Goal: Transaction & Acquisition: Purchase product/service

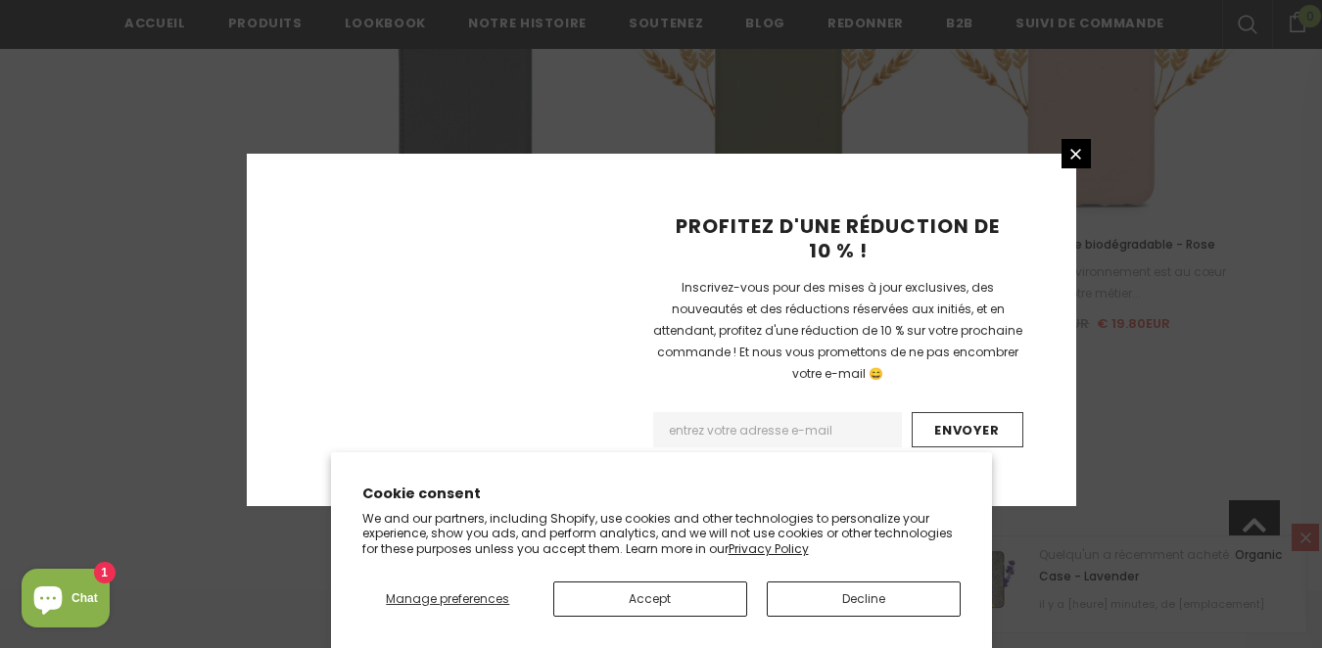
scroll to position [2447, 0]
